Goal: Task Accomplishment & Management: Use online tool/utility

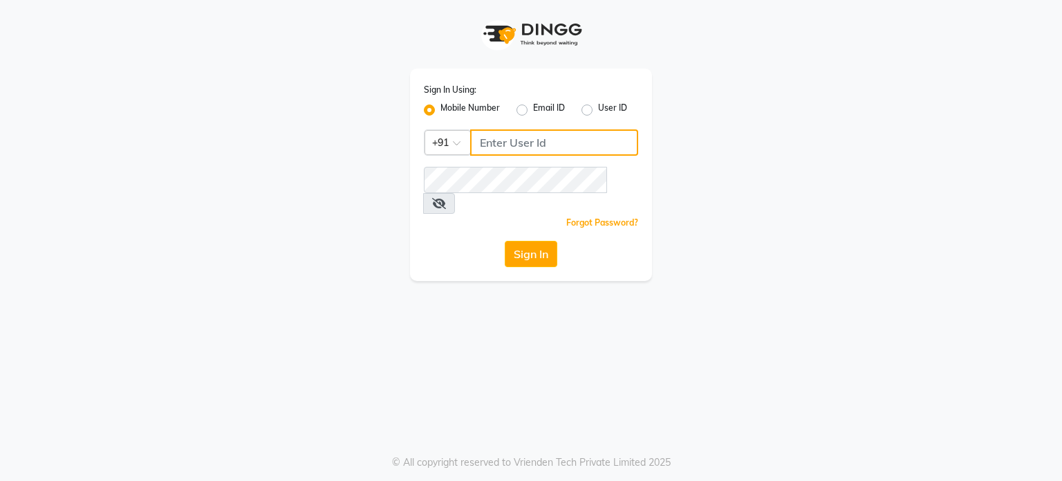
click at [581, 148] on input "Username" at bounding box center [554, 142] width 168 height 26
click at [486, 138] on input "9676530311" at bounding box center [554, 142] width 168 height 26
type input "9676530311"
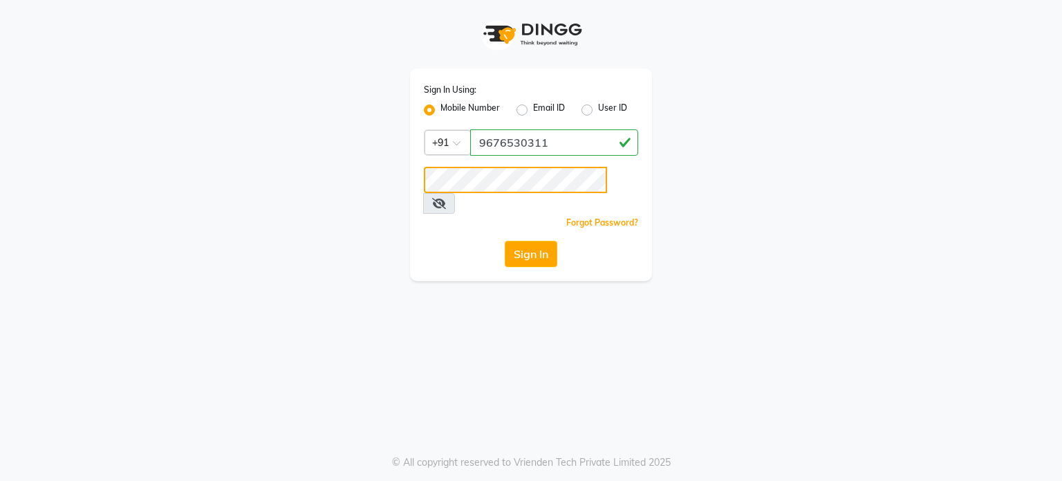
click at [505, 241] on button "Sign In" at bounding box center [531, 254] width 53 height 26
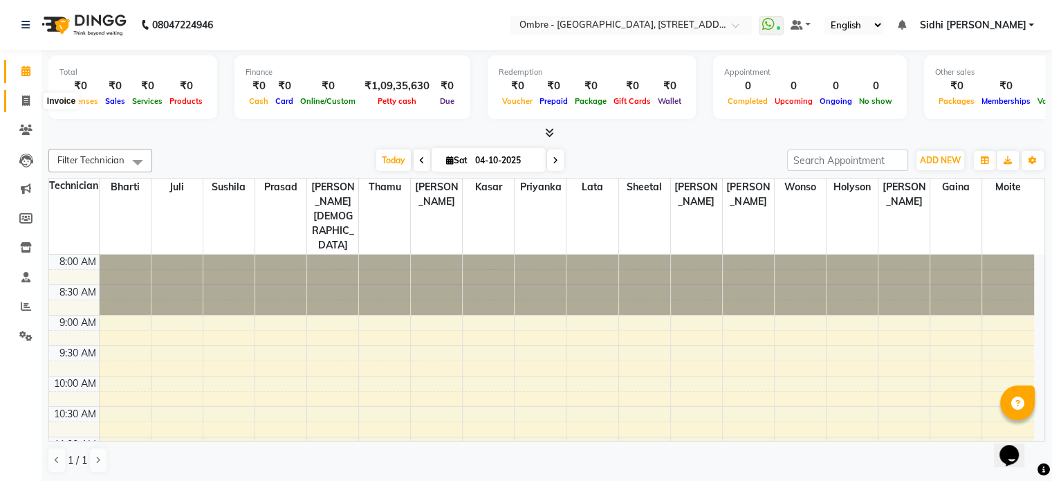
click at [28, 94] on span at bounding box center [26, 101] width 24 height 16
select select "4216"
select select "service"
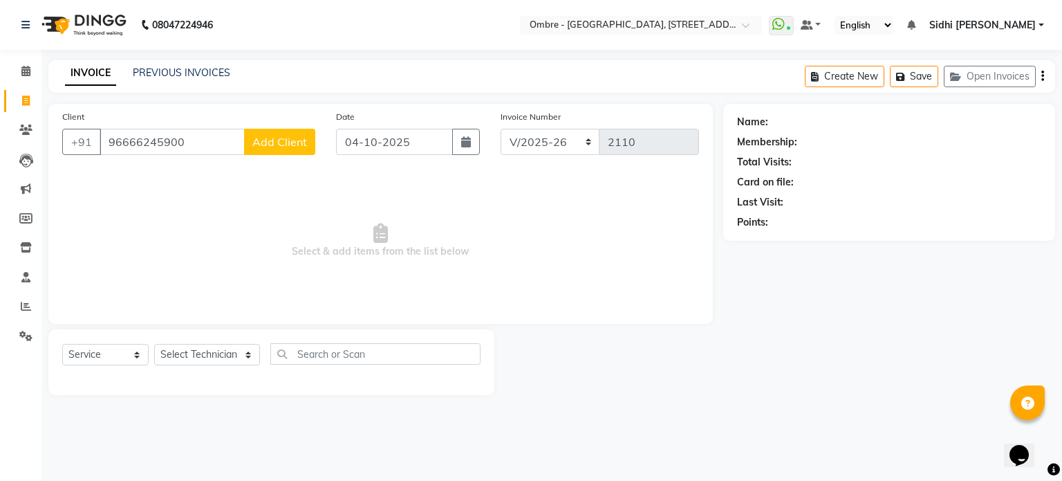
type input "96666245900"
click at [268, 147] on span "Add Client" at bounding box center [279, 142] width 55 height 14
select select "36"
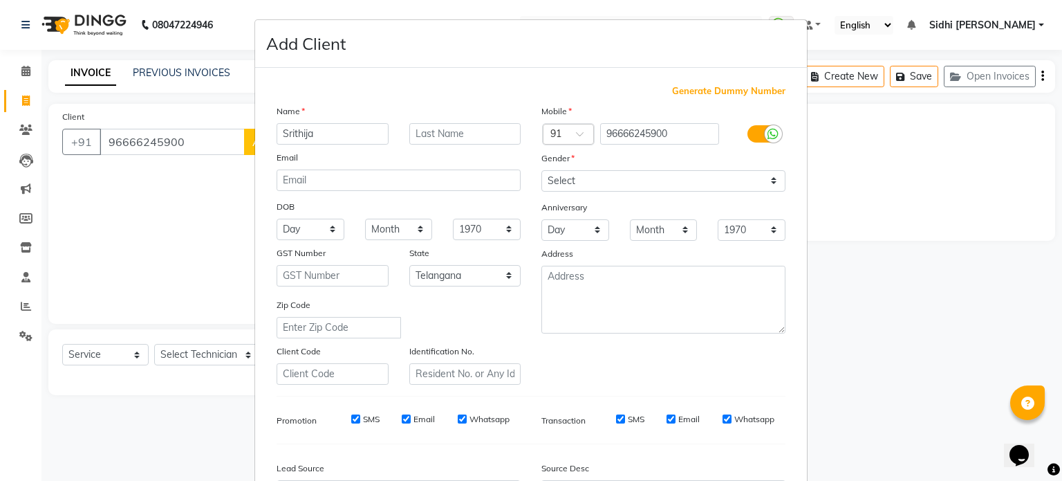
type input "Srithija"
click at [620, 179] on select "Select Male Female Other Prefer Not To Say" at bounding box center [663, 180] width 244 height 21
select select "female"
click at [541, 171] on select "Select Male Female Other Prefer Not To Say" at bounding box center [663, 180] width 244 height 21
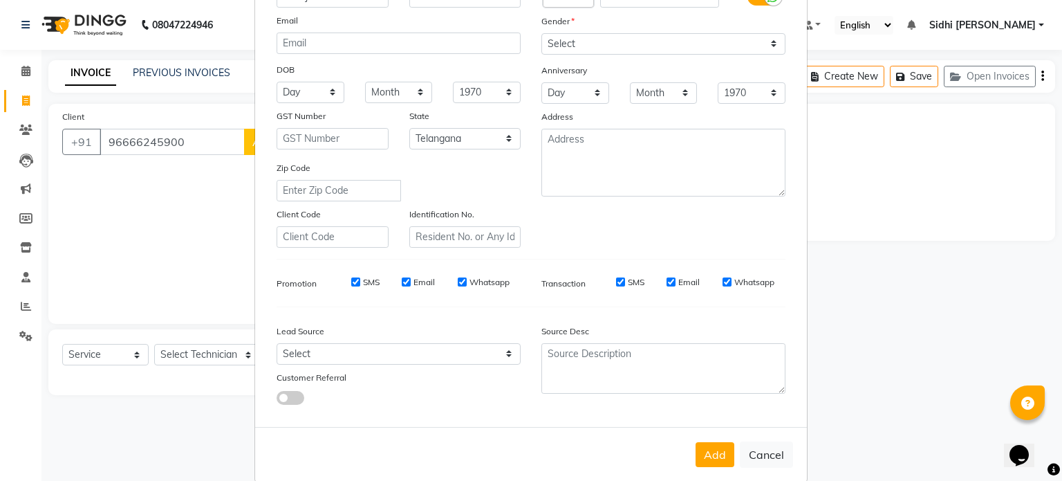
scroll to position [164, 0]
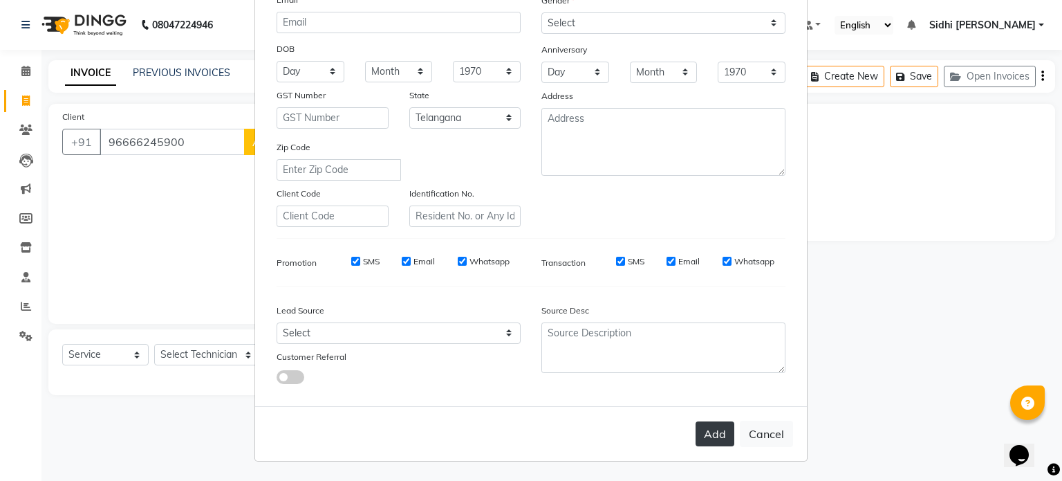
click at [712, 436] on button "Add" at bounding box center [715, 433] width 39 height 25
select select
select select "null"
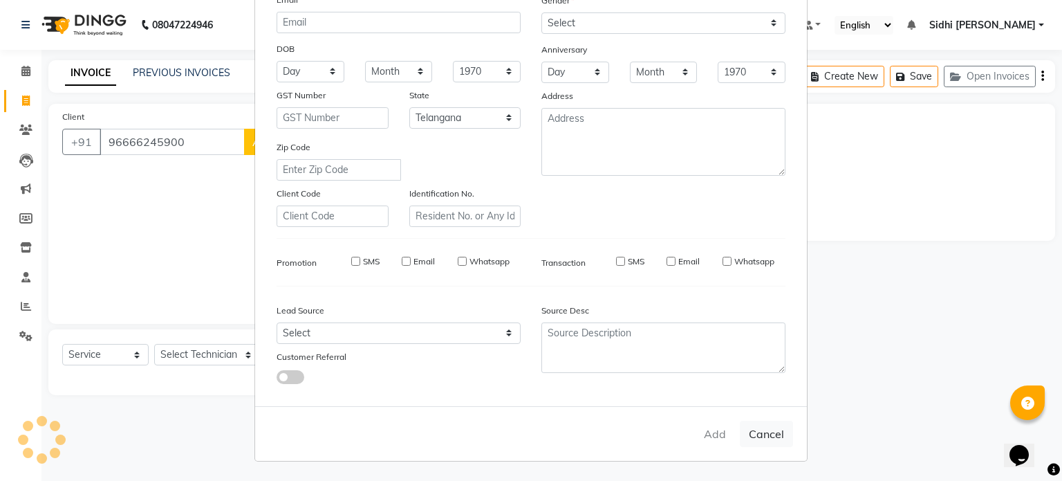
select select
checkbox input "false"
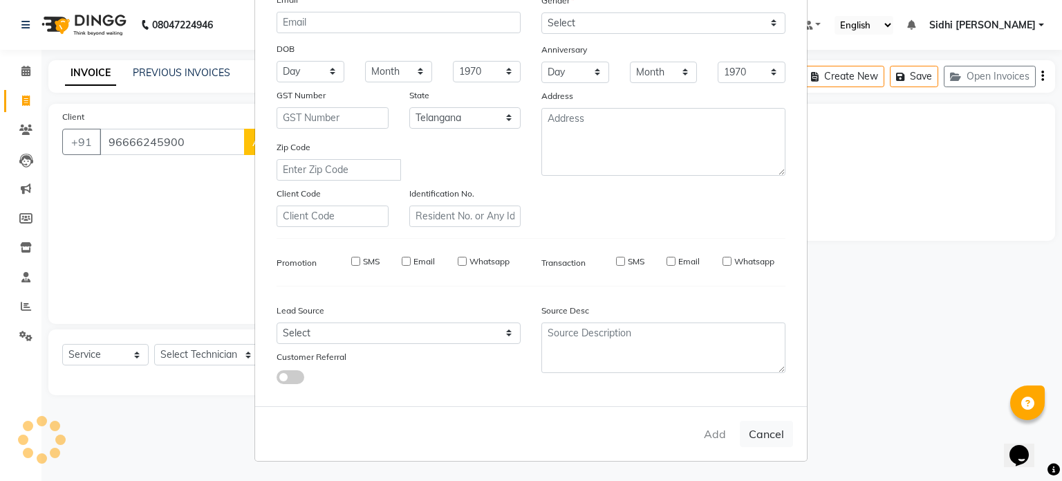
checkbox input "false"
